Goal: Contribute content: Add original content to the website for others to see

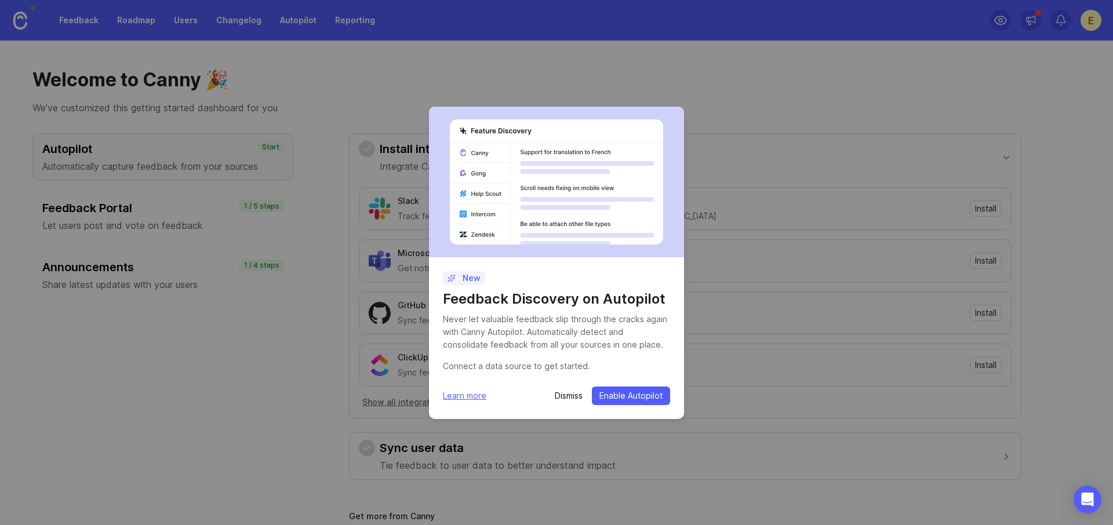
click at [577, 394] on p "Dismiss" at bounding box center [569, 396] width 28 height 12
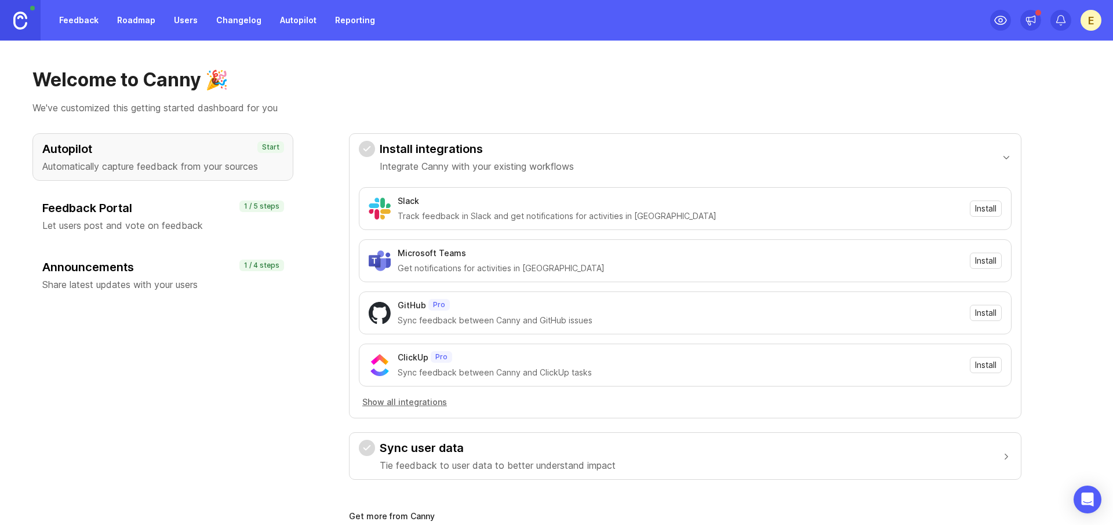
click at [96, 17] on link "Feedback" at bounding box center [78, 20] width 53 height 21
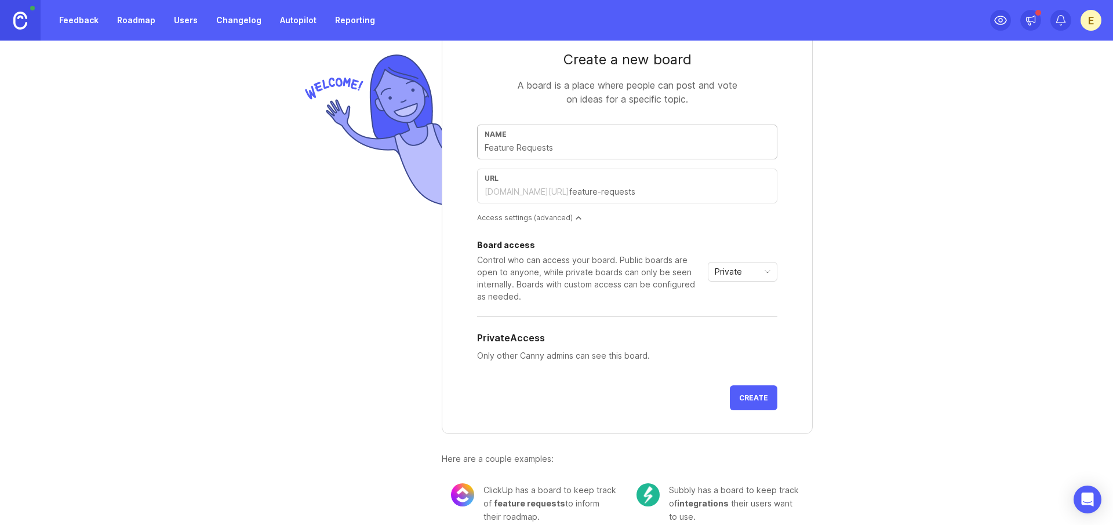
scroll to position [36, 0]
click at [586, 150] on input "text" at bounding box center [627, 149] width 285 height 13
type input "N"
type input "n"
type input "Ne"
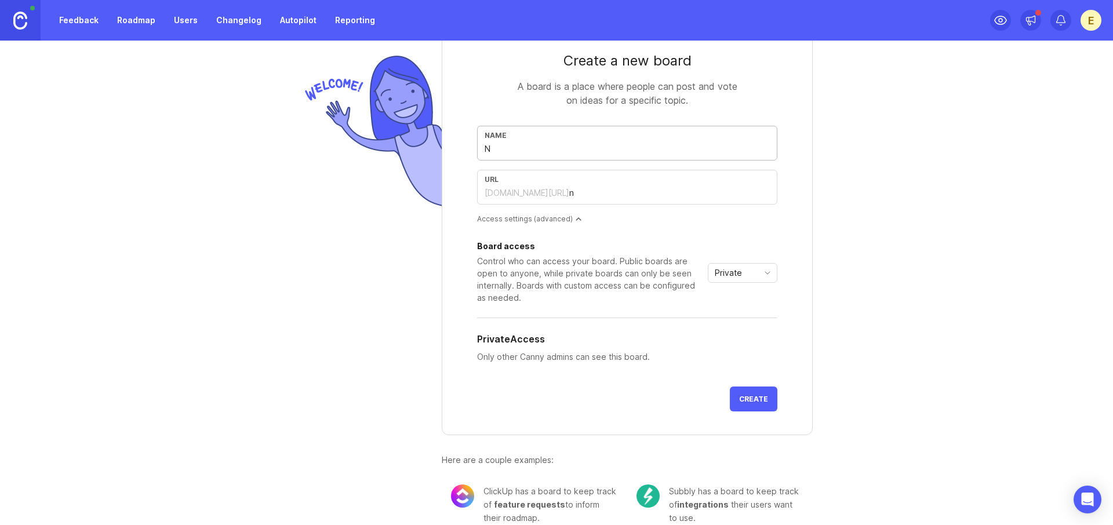
type input "ne"
type input "New"
type input "new"
type input "New F"
type input "new-f"
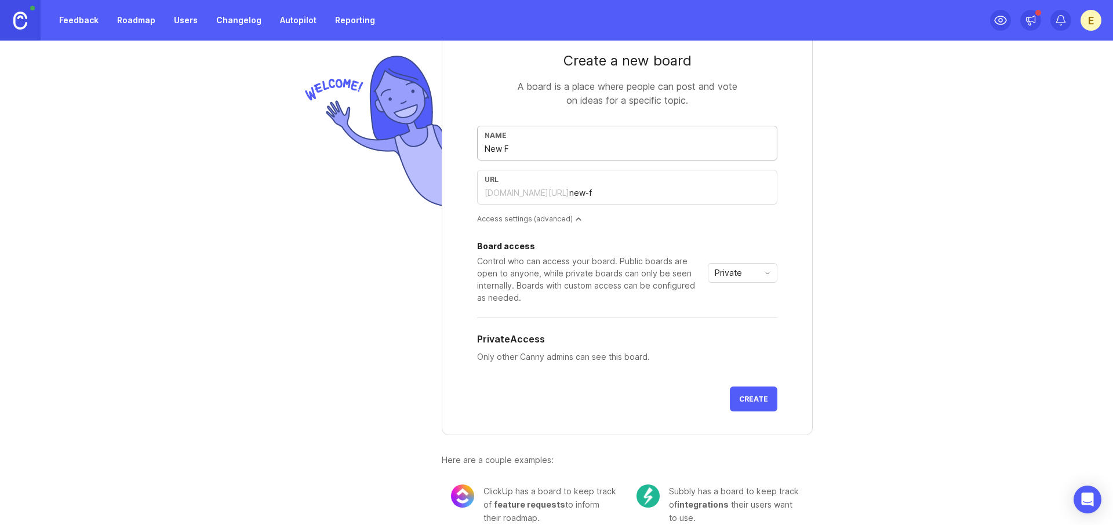
type input "New Fe"
type input "new-fe"
type input "New Fea"
type input "new-fea"
type input "New Feat"
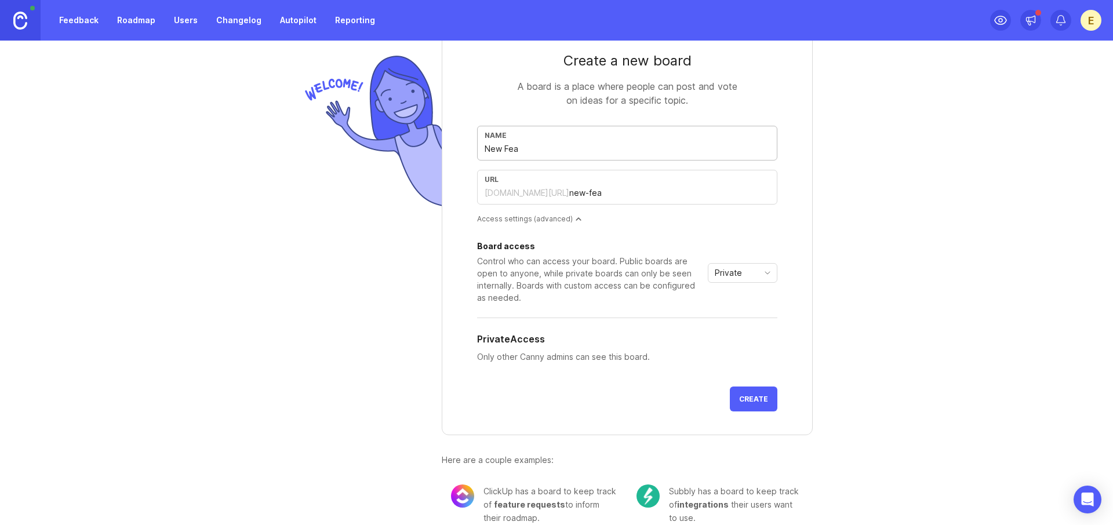
type input "new-feat"
type input "New Featu"
type input "new-featu"
type input "New Featur"
type input "new-featur"
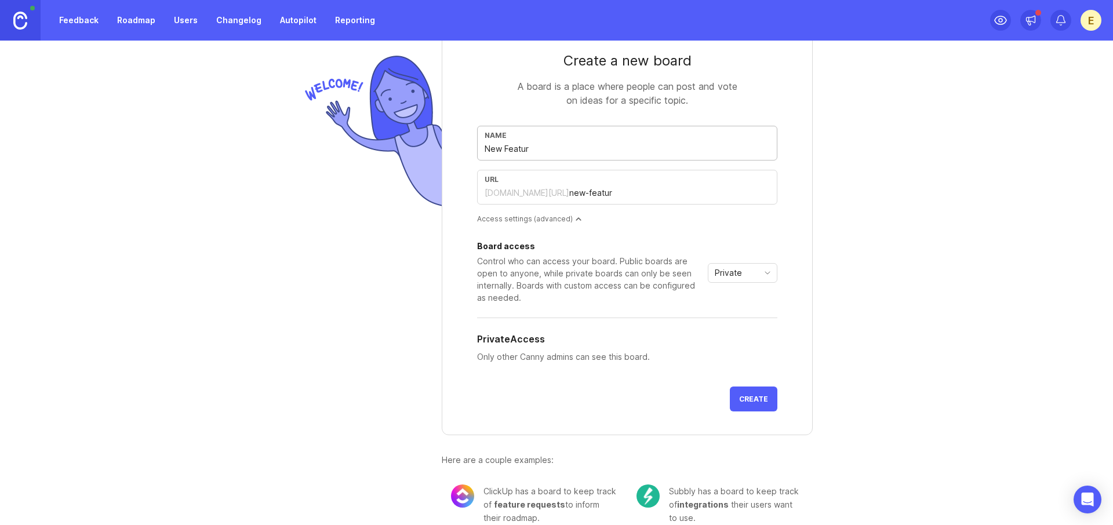
type input "New Feature"
type input "new-feature"
type input "New Feature R"
type input "new-feature-r"
type input "New Feature RT"
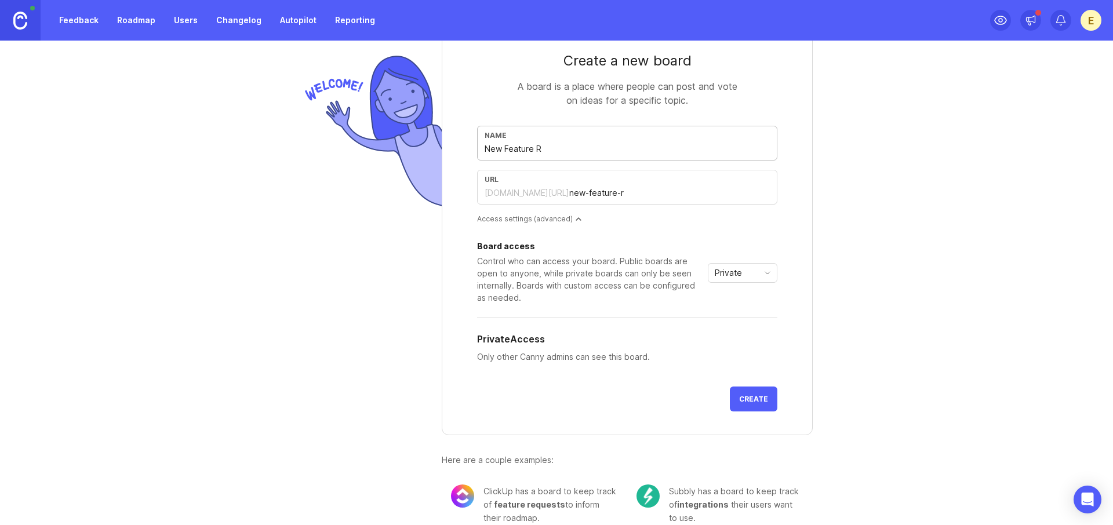
type input "new-feature-rt"
type input "New Feature RTe"
type input "new-feature-rte"
type input "New Feature RT"
type input "new-feature-rt"
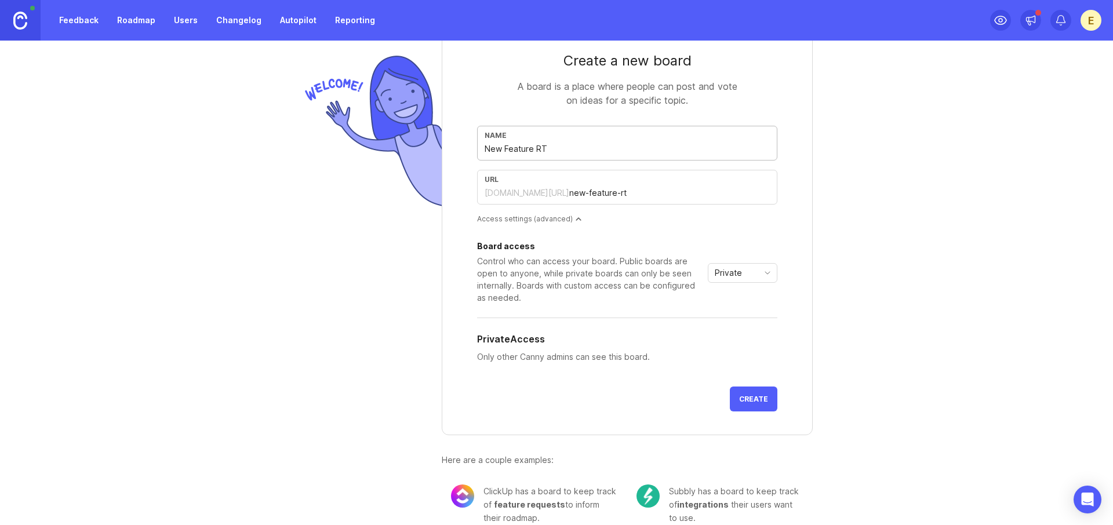
type input "New Feature R"
type input "new-feature-r"
type input "New Feature Re"
type input "new-feature-re"
type input "New Feature Req"
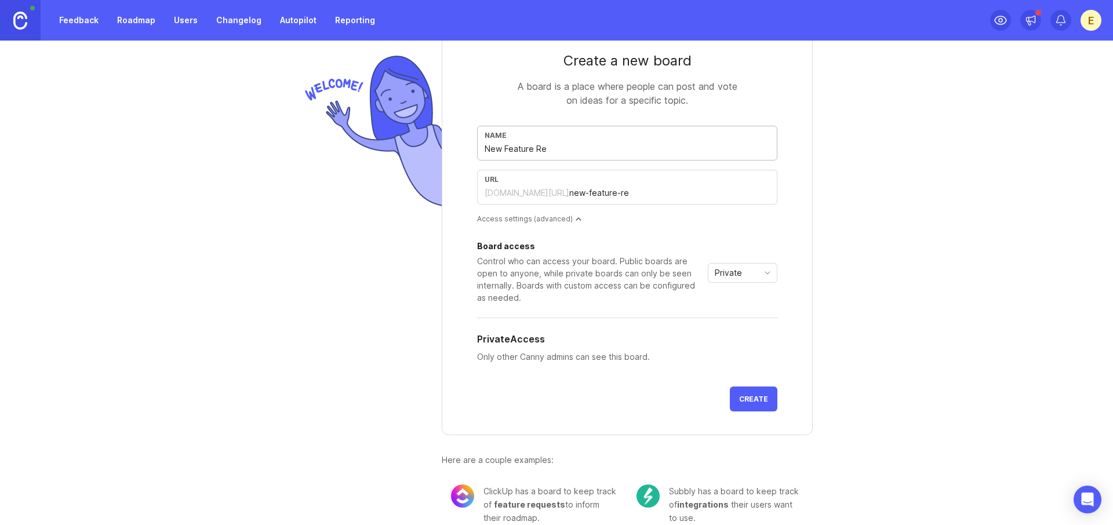
type input "new-feature-req"
type input "New Feature Requ"
type input "new-feature-requ"
type input "New Feature Reque"
type input "new-feature-reque"
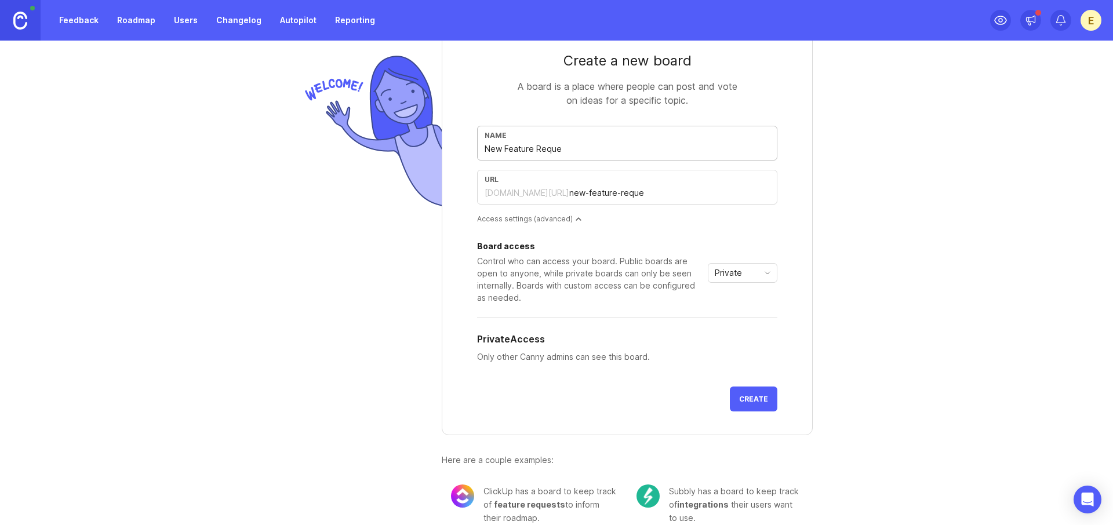
type input "New Feature Reques"
type input "new-feature-reques"
type input "New Feature Request"
type input "new-feature-request"
type input "New Feature Requests"
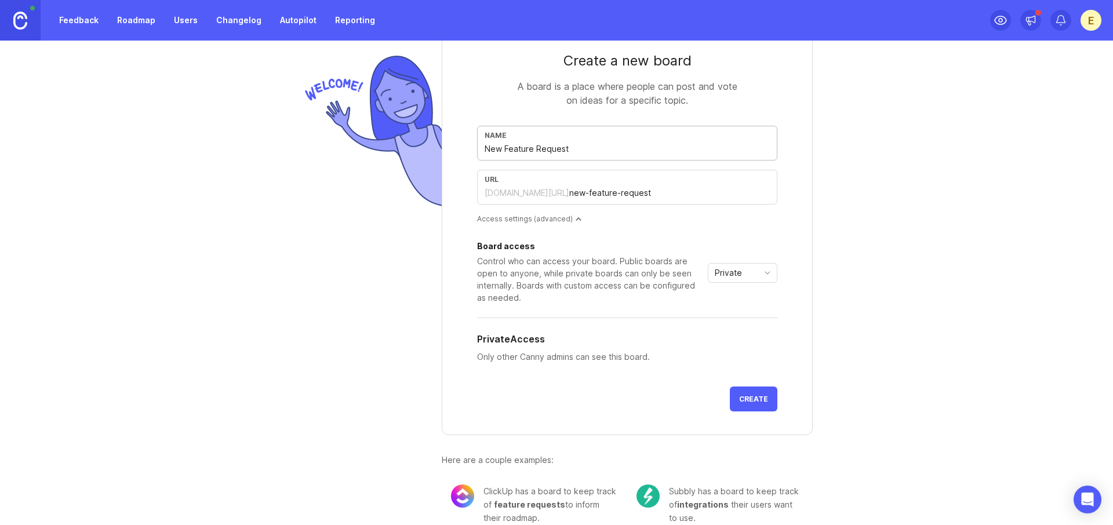
type input "new-feature-requests"
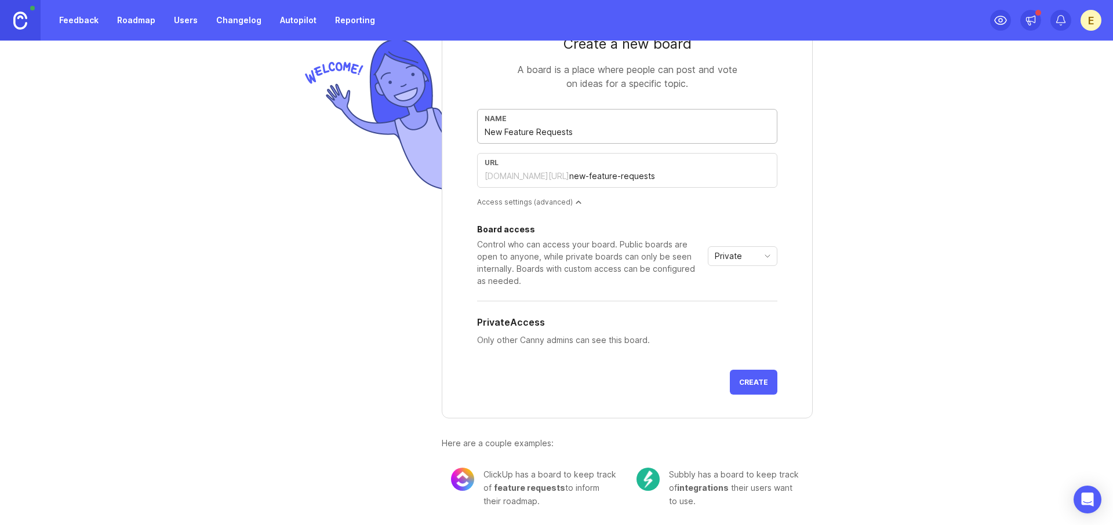
scroll to position [53, 0]
type input "New Feature Requests"
click at [753, 381] on span "Create" at bounding box center [753, 381] width 29 height 9
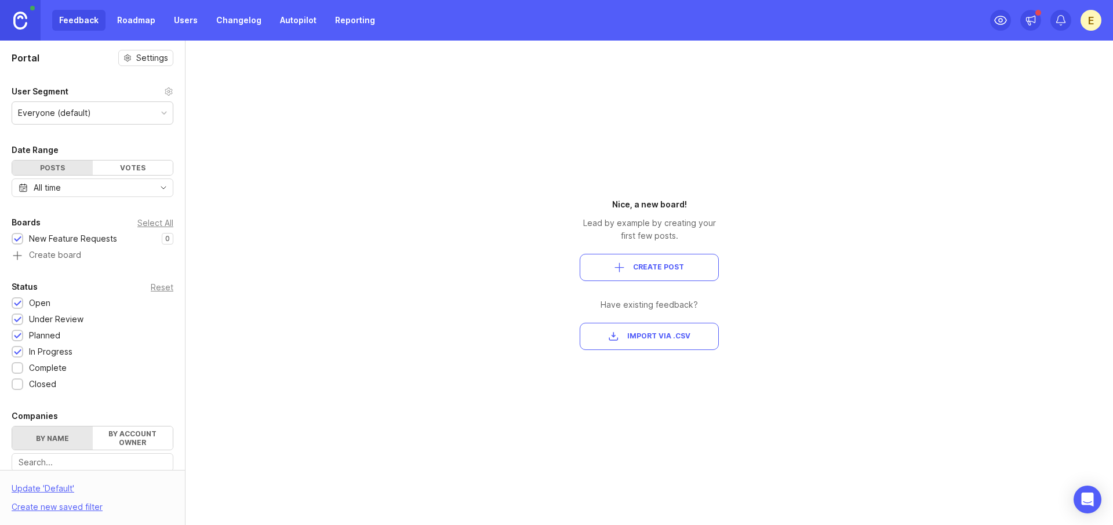
click at [676, 266] on span "Create Post" at bounding box center [658, 268] width 51 height 10
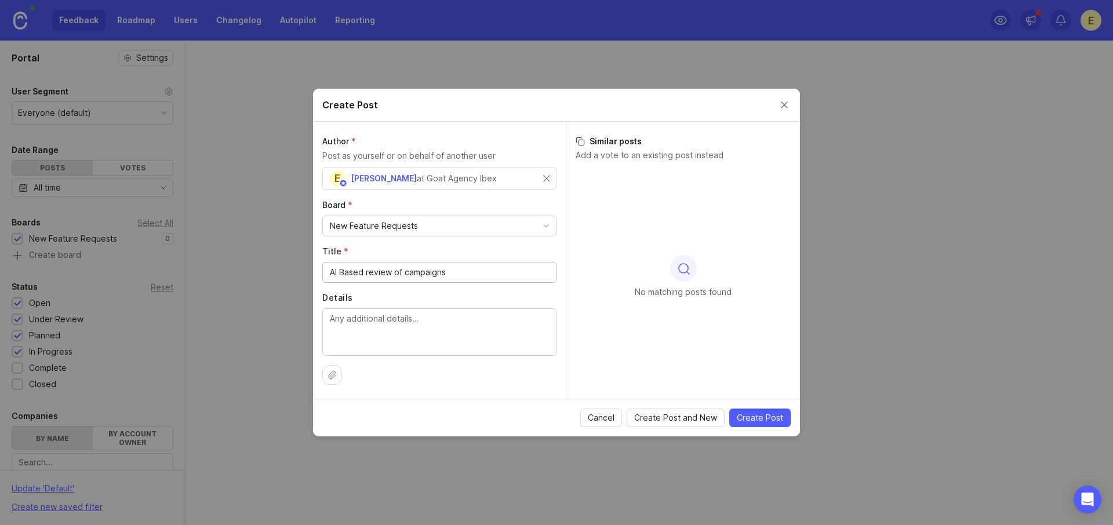
type input "AI Based review of campaigns"
type textarea "When inside the campaigns area, can we have an AI review of the campaign to get…"
click at [747, 420] on span "Create Post" at bounding box center [760, 418] width 46 height 12
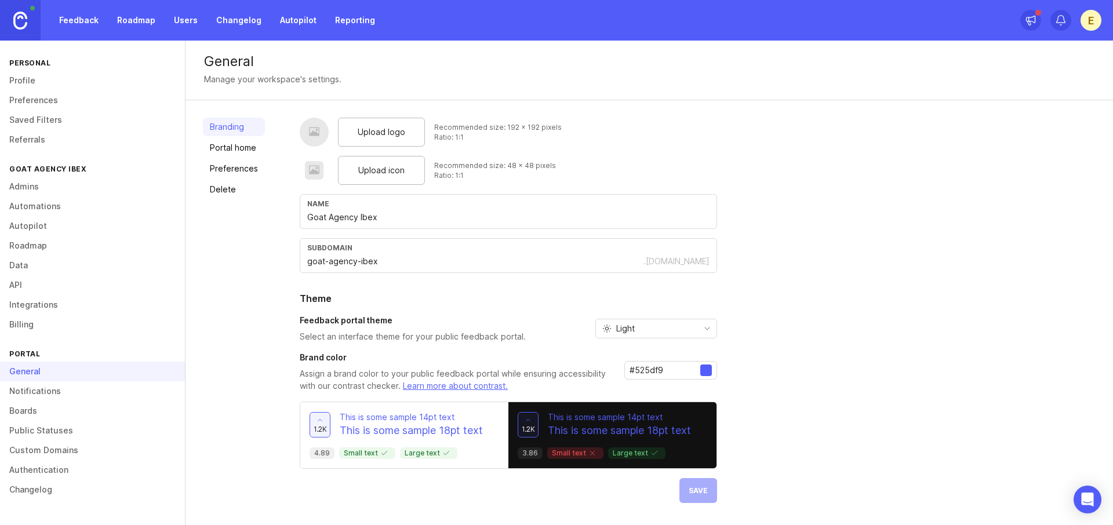
click at [248, 152] on link "Portal home" at bounding box center [234, 148] width 62 height 19
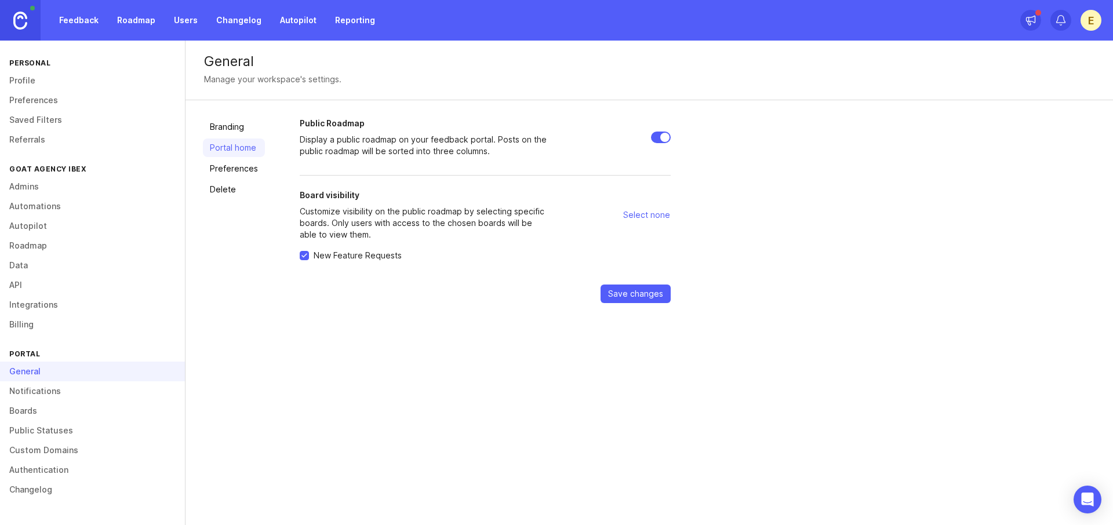
click at [246, 139] on link "Portal home" at bounding box center [234, 148] width 62 height 19
click at [237, 130] on link "Branding" at bounding box center [234, 127] width 62 height 19
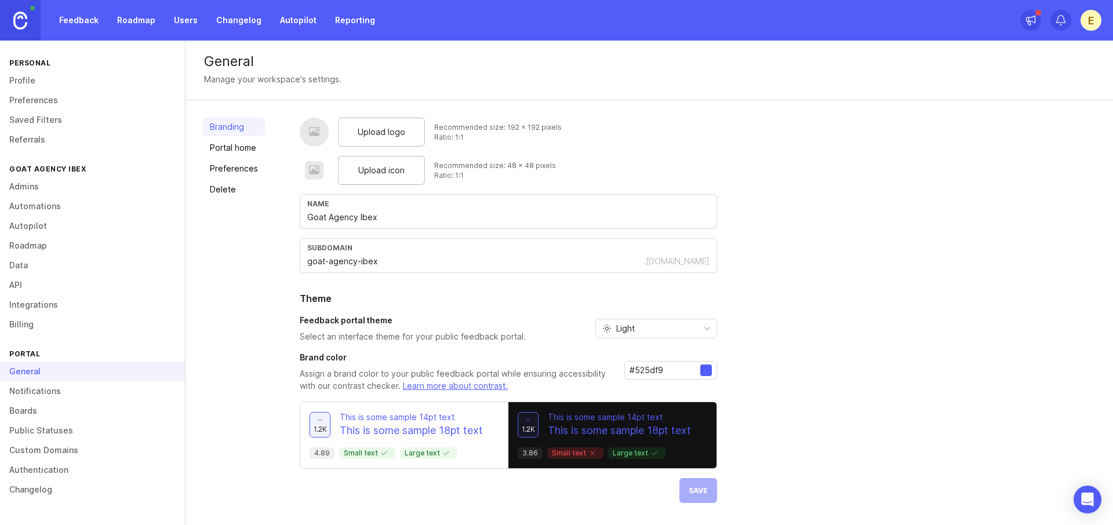
click at [97, 22] on link "Feedback" at bounding box center [78, 20] width 53 height 21
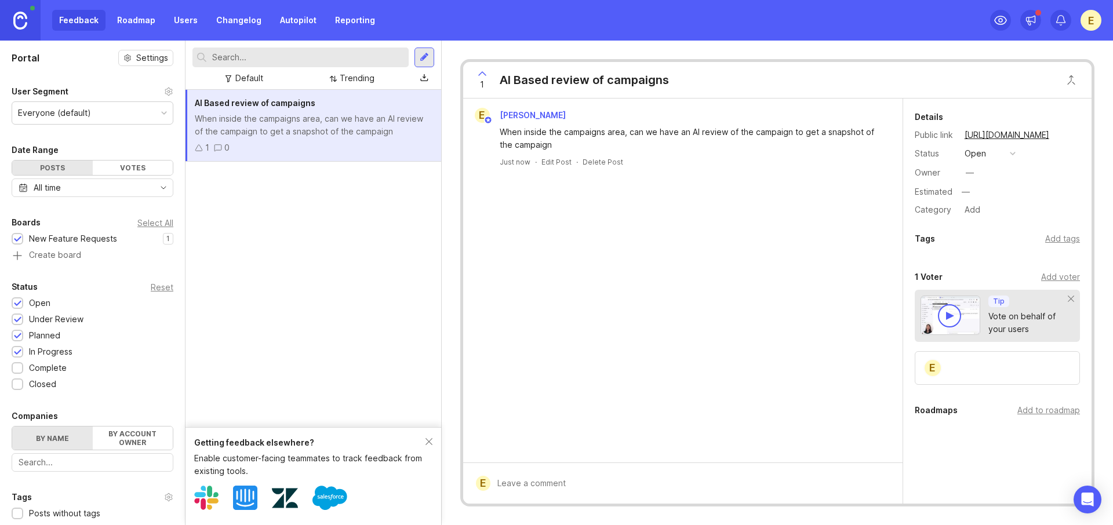
click at [1038, 134] on link "[URL][DOMAIN_NAME]" at bounding box center [1007, 135] width 92 height 15
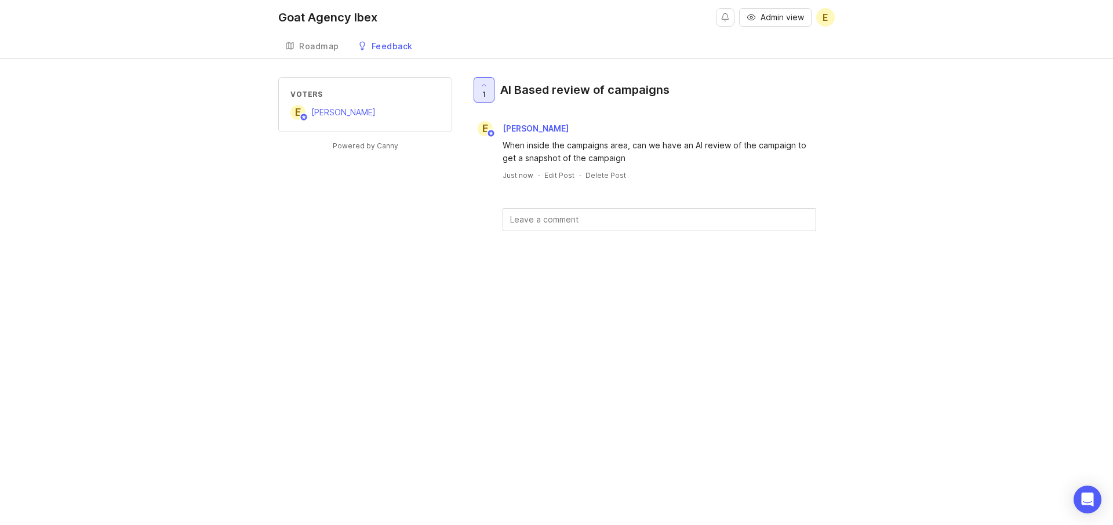
click at [484, 86] on icon at bounding box center [484, 85] width 8 height 8
click at [491, 83] on div at bounding box center [484, 90] width 20 height 24
click at [375, 46] on div "Feedback" at bounding box center [392, 46] width 41 height 8
